Goal: Transaction & Acquisition: Purchase product/service

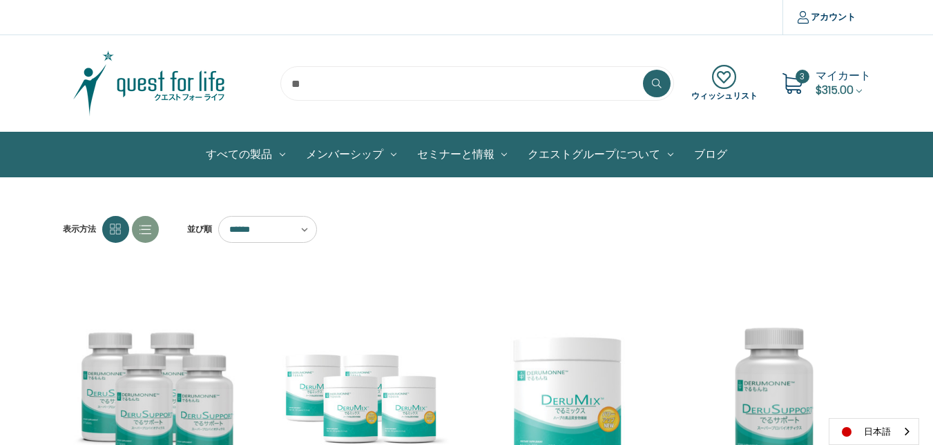
click at [839, 71] on span "マイカート" at bounding box center [843, 76] width 55 height 16
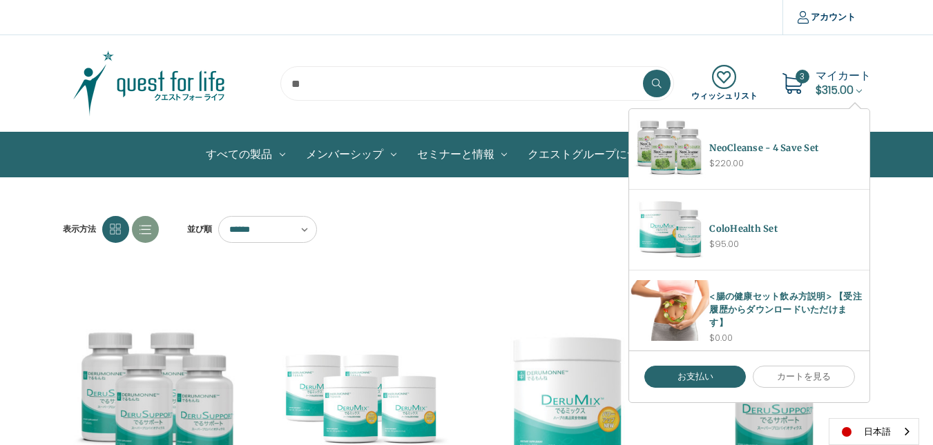
click at [720, 83] on icon at bounding box center [724, 77] width 66 height 25
